Goal: Transaction & Acquisition: Obtain resource

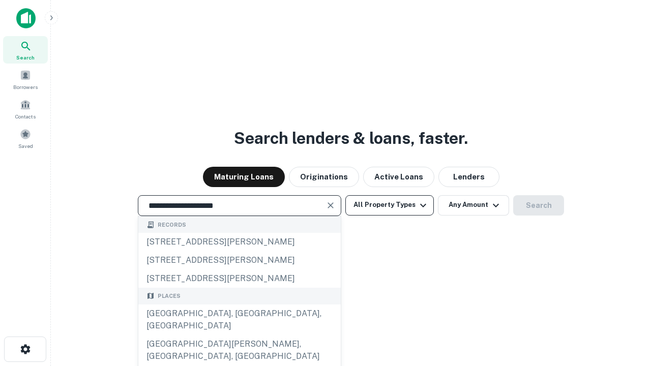
click at [239, 335] on div "Santa Monica, CA, USA" at bounding box center [239, 320] width 202 height 31
click at [390, 205] on button "All Property Types" at bounding box center [389, 205] width 88 height 20
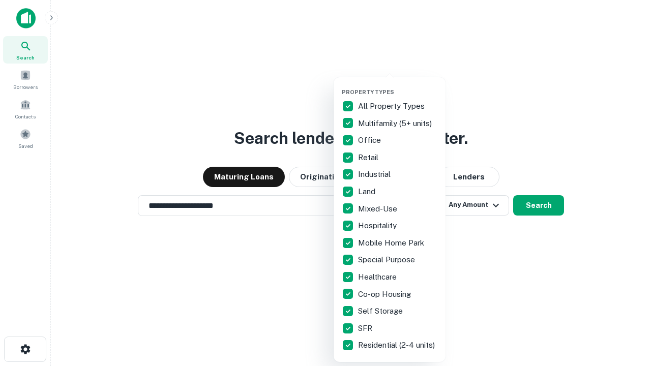
type input "**********"
click at [398, 85] on button "button" at bounding box center [398, 85] width 112 height 1
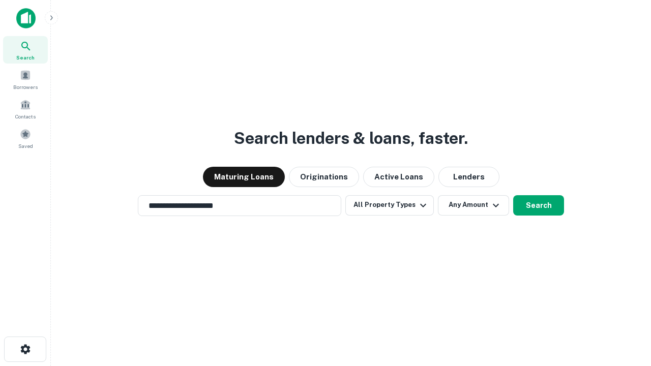
scroll to position [16, 0]
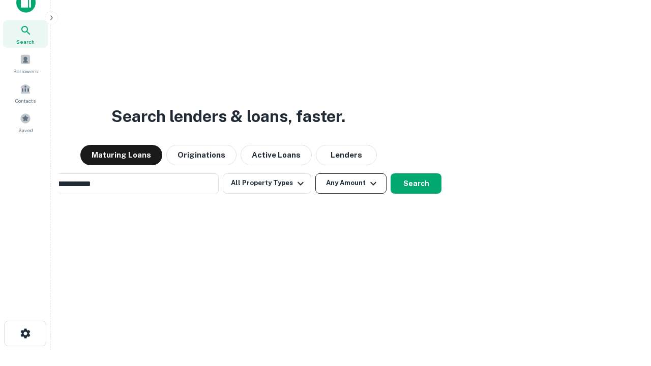
click at [315, 173] on button "Any Amount" at bounding box center [350, 183] width 71 height 20
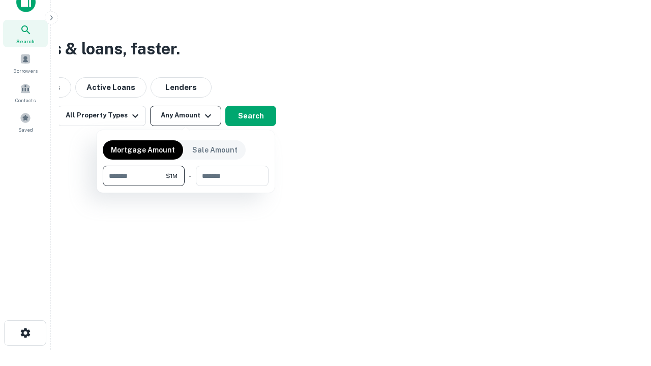
type input "*******"
click at [186, 186] on button "button" at bounding box center [186, 186] width 166 height 1
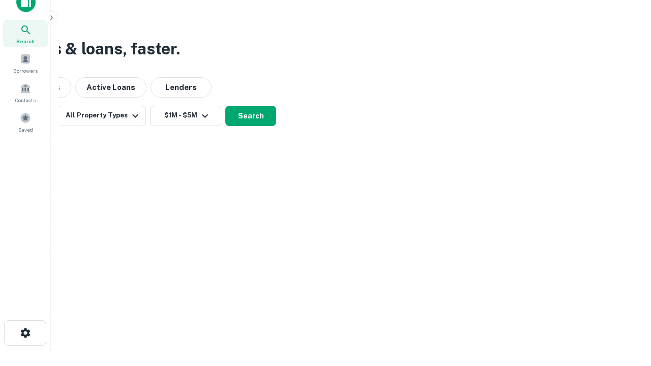
scroll to position [16, 0]
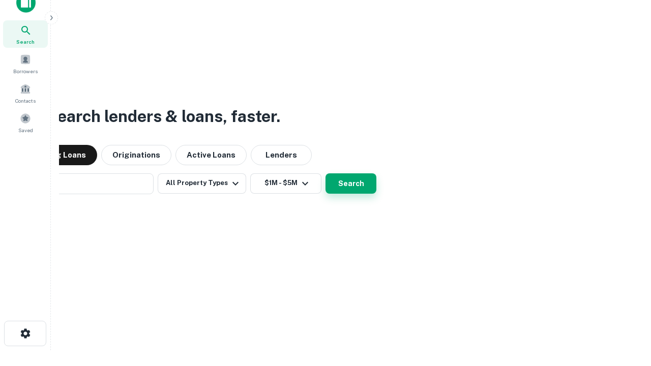
click at [325, 173] on button "Search" at bounding box center [350, 183] width 51 height 20
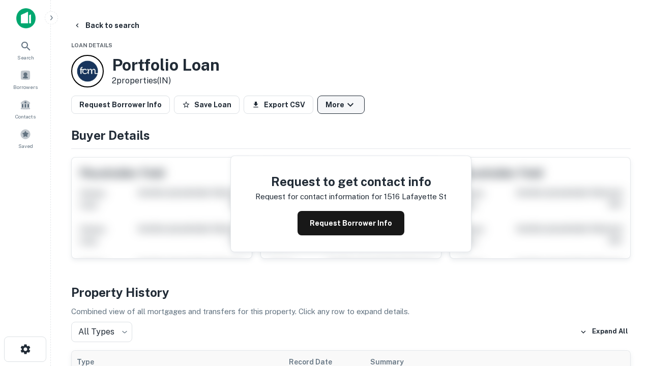
click at [341, 105] on button "More" at bounding box center [340, 105] width 47 height 18
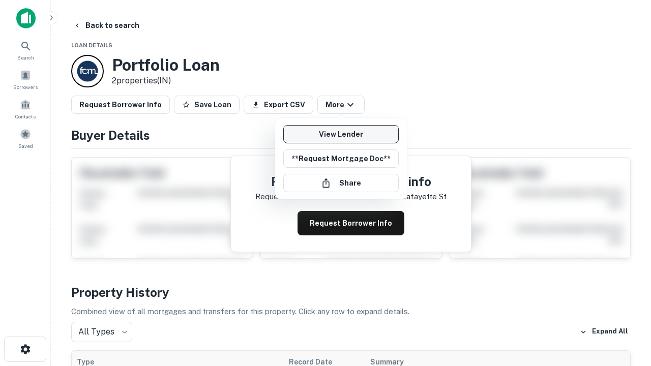
click at [341, 134] on link "View Lender" at bounding box center [340, 134] width 115 height 18
